Goal: Task Accomplishment & Management: Manage account settings

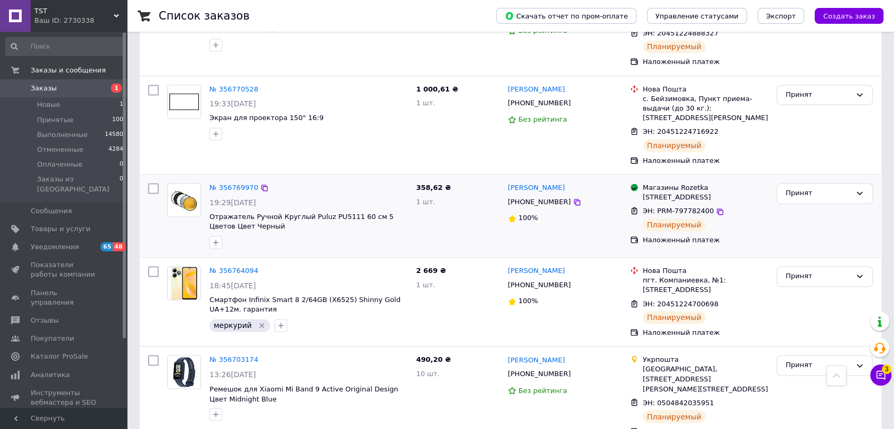
scroll to position [1645, 0]
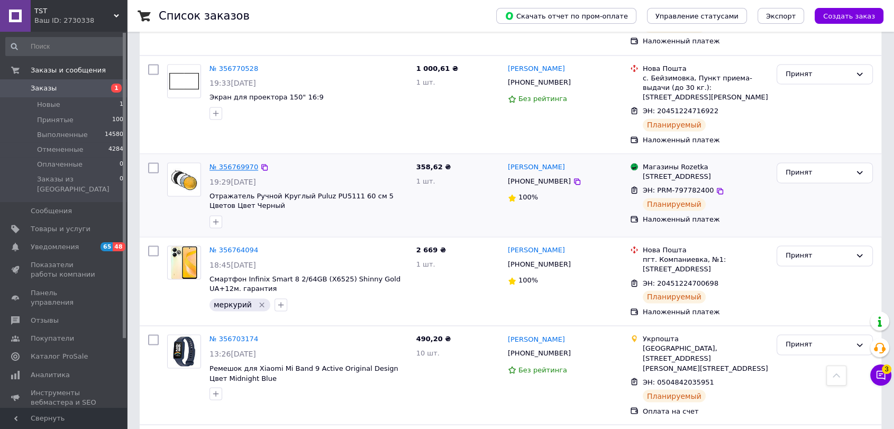
click at [249, 163] on link "№ 356769970" at bounding box center [233, 167] width 49 height 8
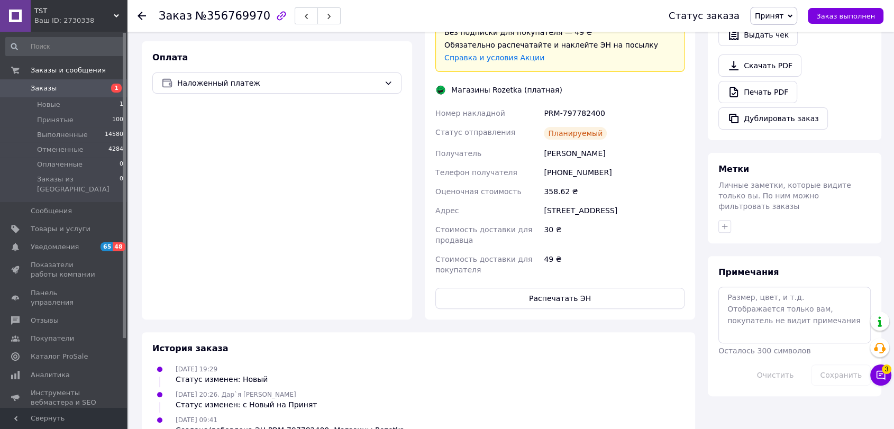
scroll to position [353, 0]
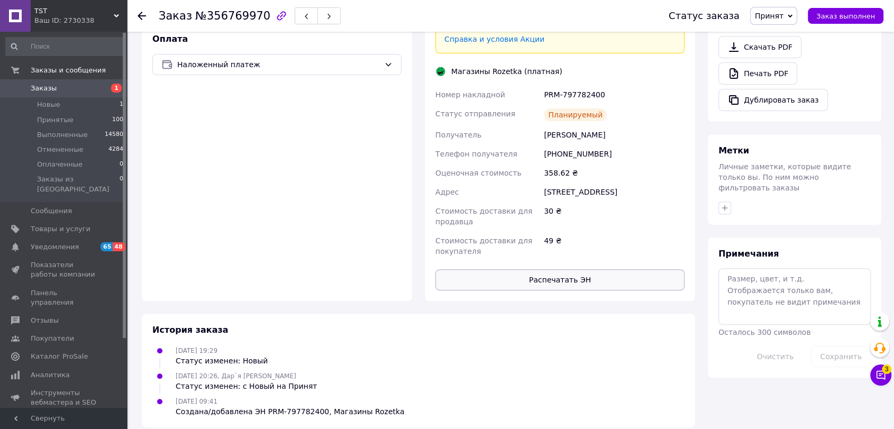
click at [574, 269] on button "Распечатать ЭН" at bounding box center [559, 279] width 249 height 21
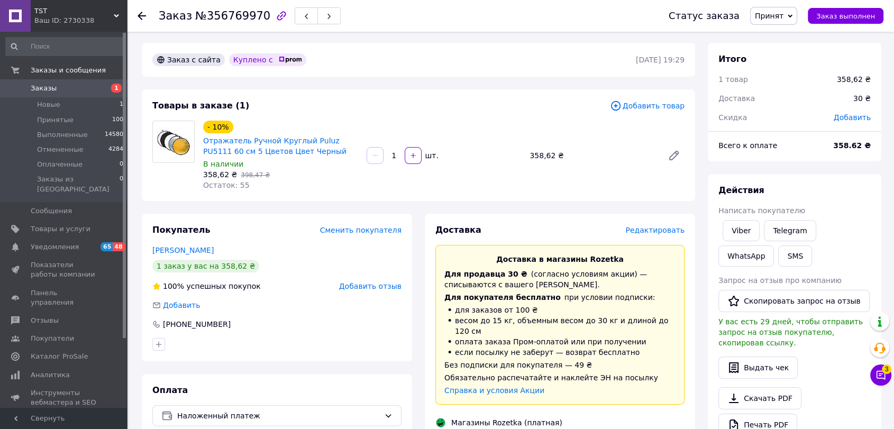
scroll to position [0, 0]
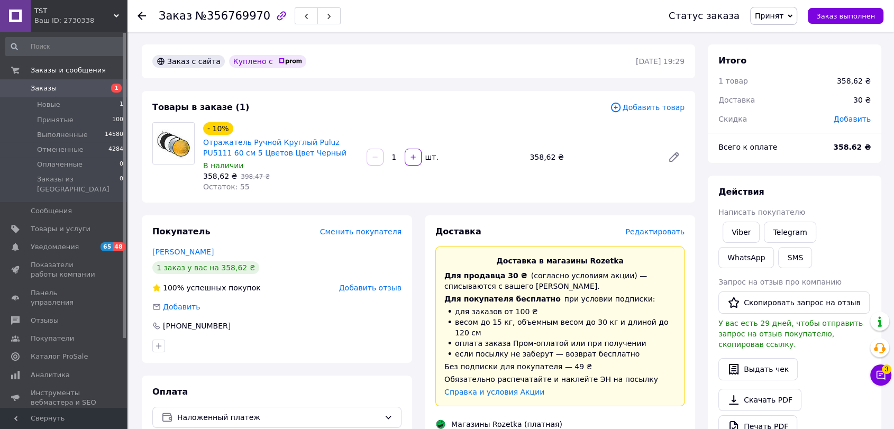
click at [144, 12] on icon at bounding box center [141, 16] width 8 height 8
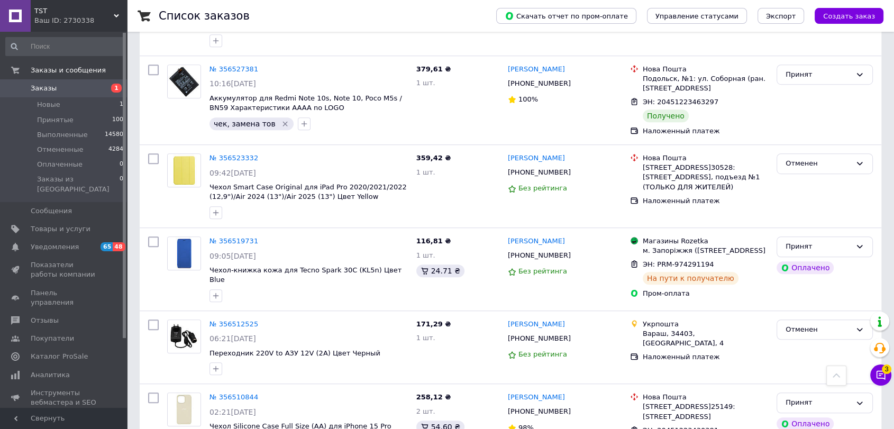
scroll to position [4759, 0]
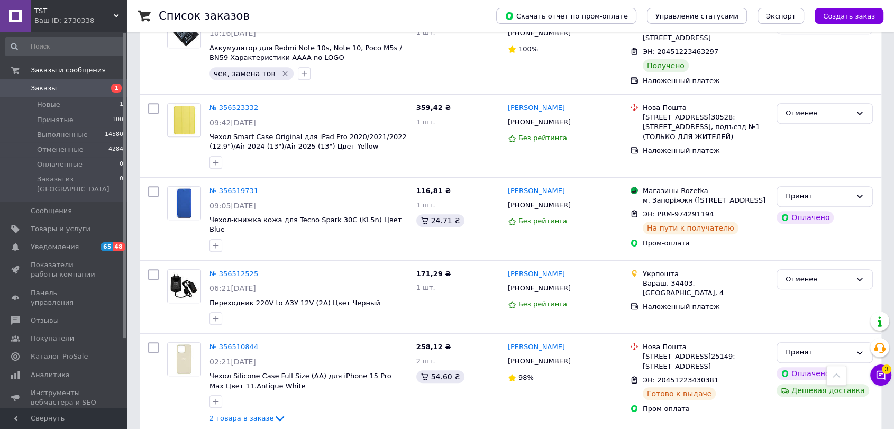
drag, startPoint x: 99, startPoint y: 122, endPoint x: 448, endPoint y: 290, distance: 387.9
click at [99, 122] on li "Принятые 100" at bounding box center [65, 120] width 130 height 15
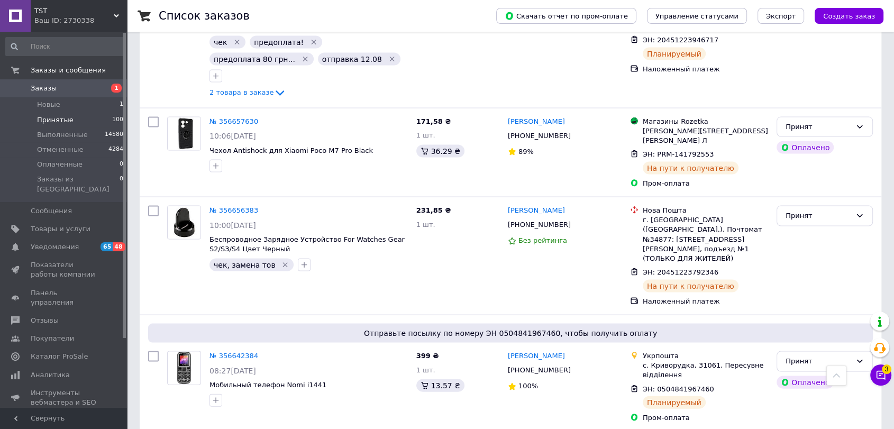
scroll to position [2174, 0]
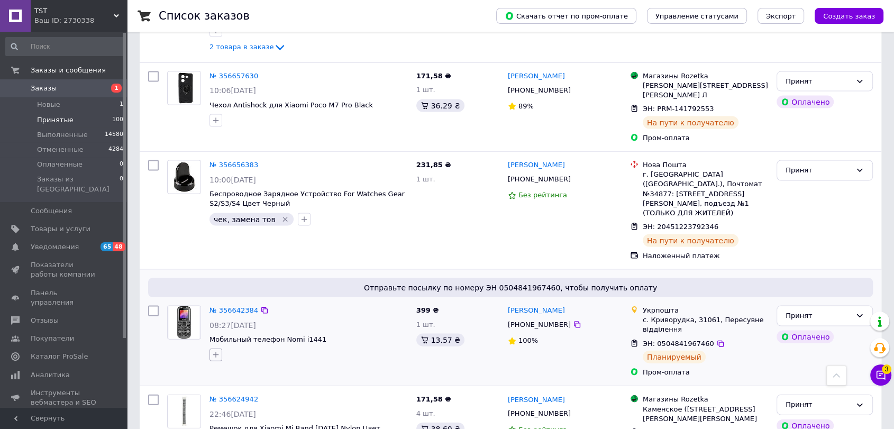
click at [217, 352] on icon "button" at bounding box center [216, 355] width 6 height 6
type input "7879"
click at [270, 401] on div "7879" at bounding box center [274, 406] width 119 height 10
checkbox input "true"
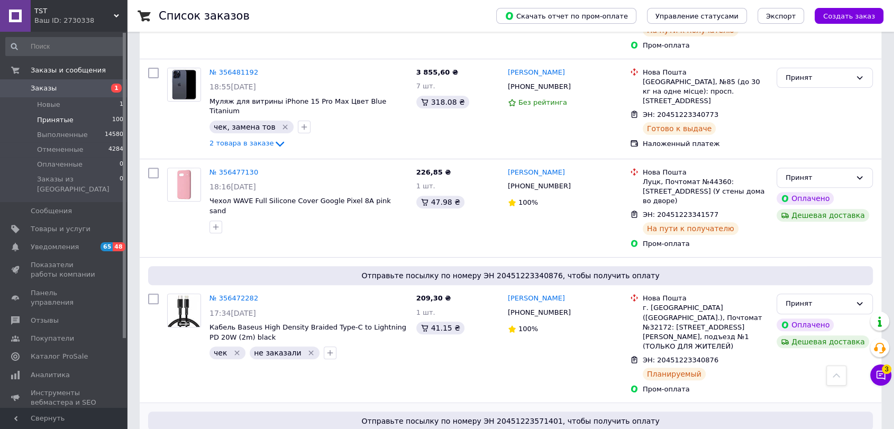
scroll to position [4406, 0]
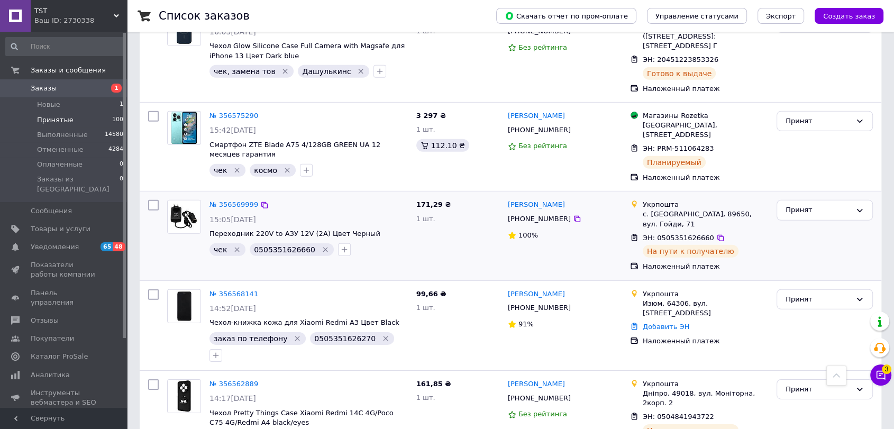
scroll to position [3055, 0]
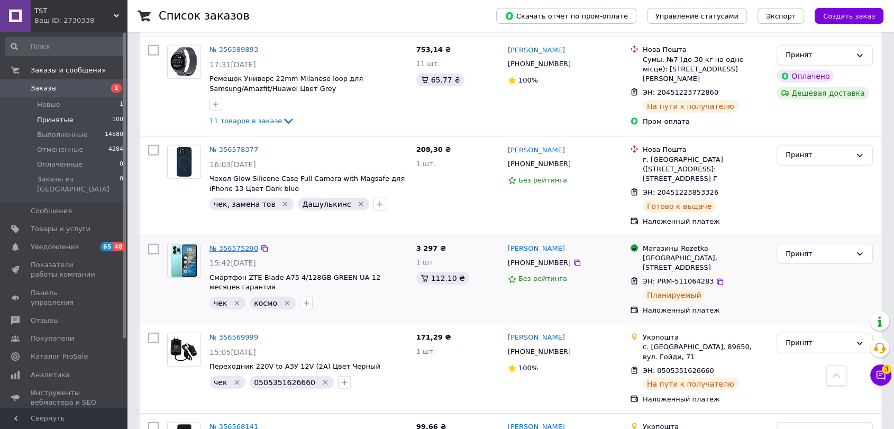
click at [240, 244] on link "№ 356575290" at bounding box center [233, 248] width 49 height 8
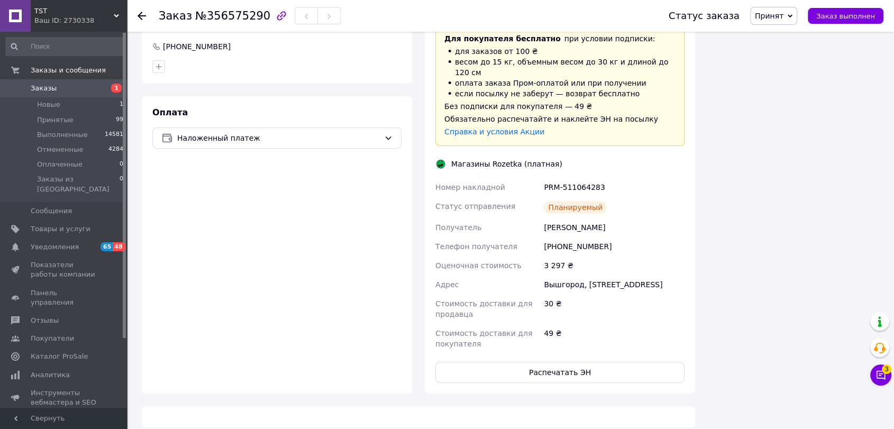
scroll to position [414, 0]
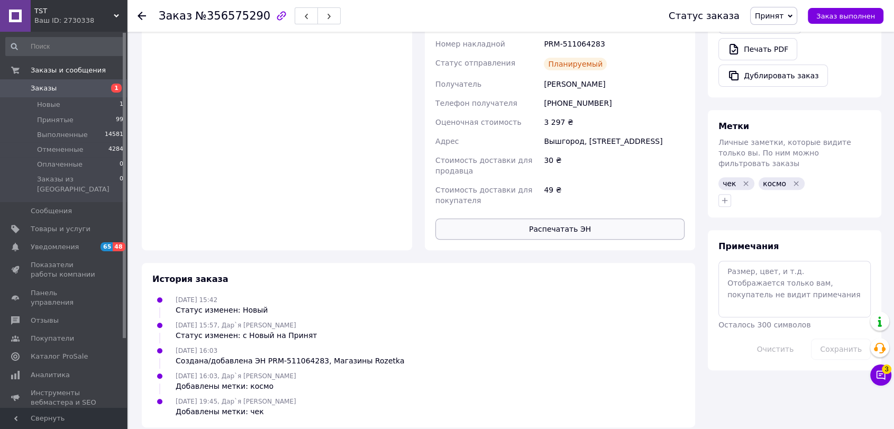
click at [582, 218] on button "Распечатать ЭН" at bounding box center [559, 228] width 249 height 21
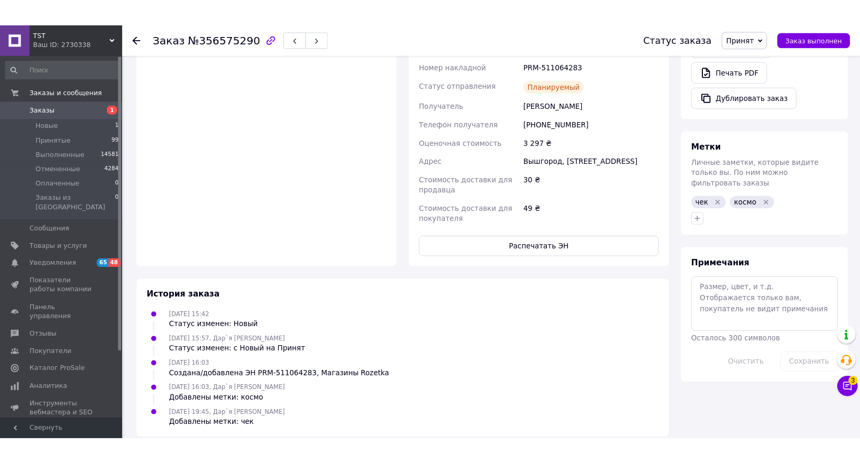
scroll to position [390, 0]
